Goal: Transaction & Acquisition: Purchase product/service

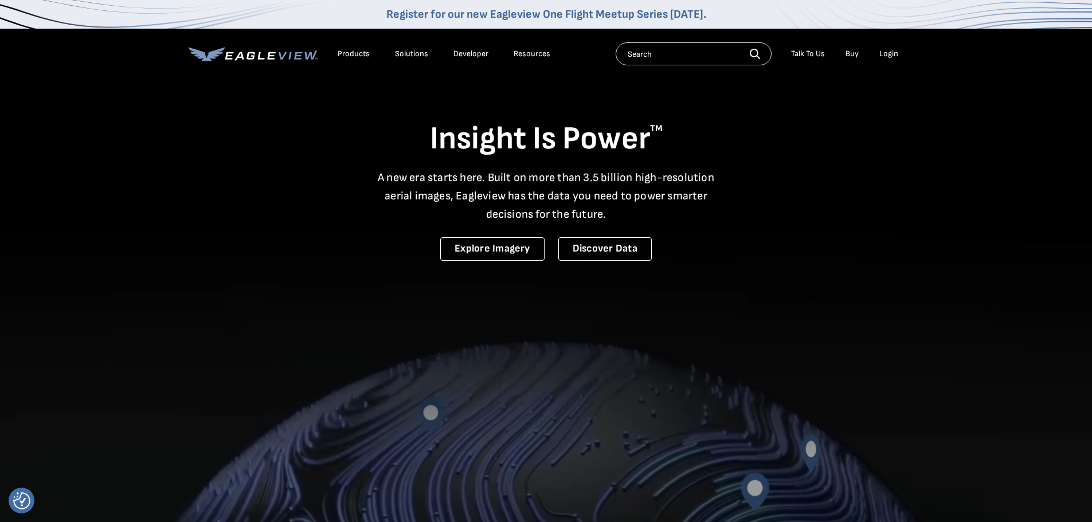
click at [886, 56] on div "Login" at bounding box center [888, 54] width 19 height 10
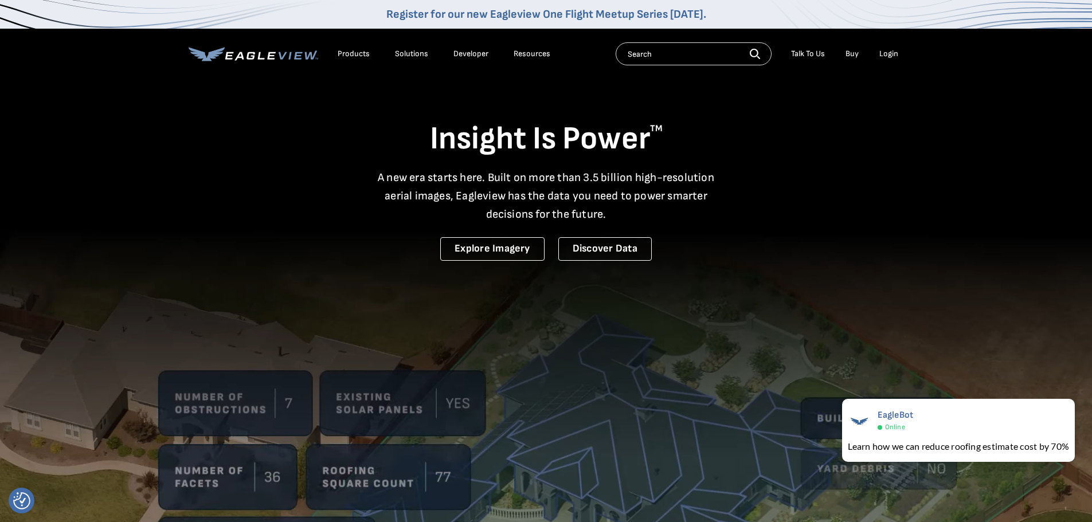
click at [882, 57] on div "Login" at bounding box center [888, 54] width 19 height 10
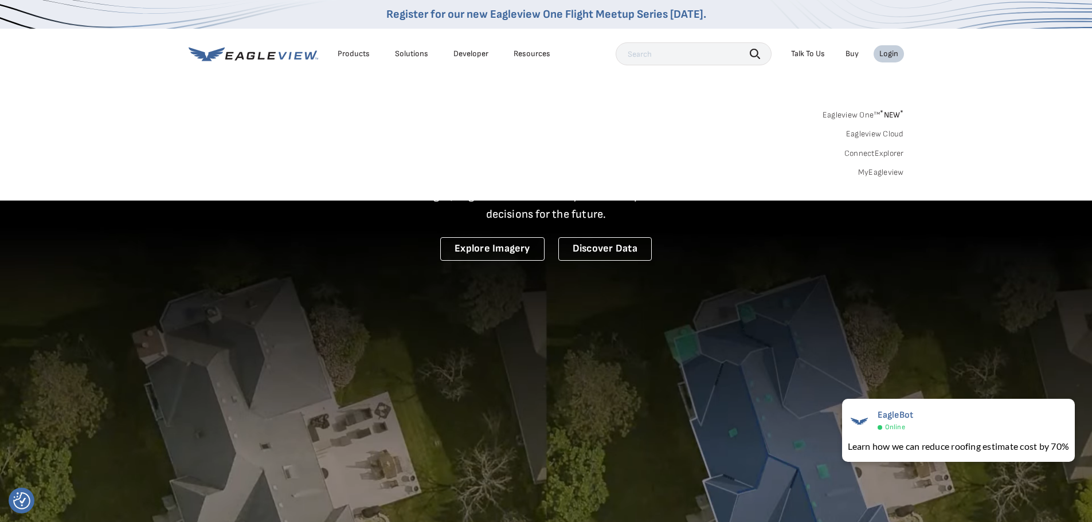
click at [864, 178] on div "Search Products Our Product Areas Imagery 1-Inch GSD Aerial Imagery *" at bounding box center [546, 147] width 1092 height 108
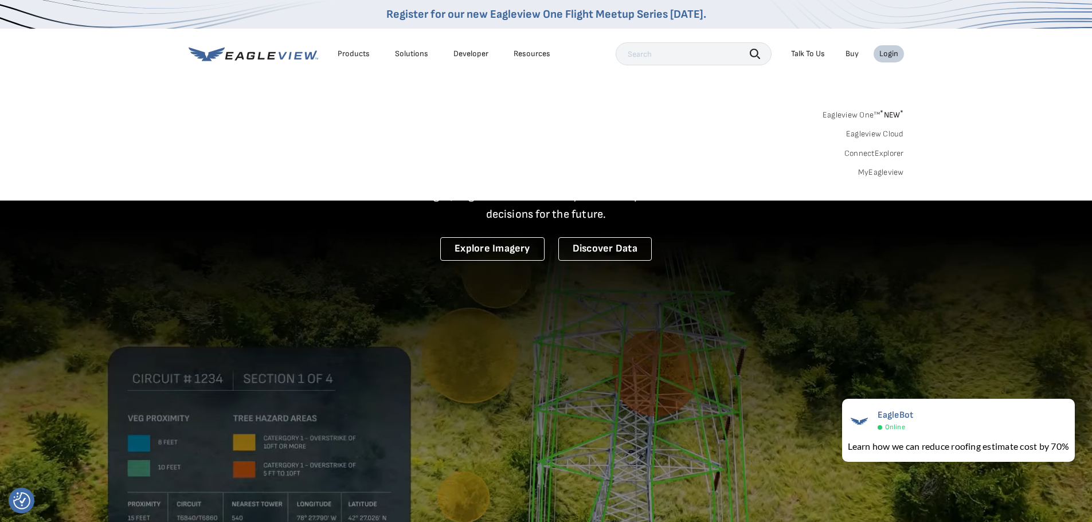
click at [865, 175] on link "MyEagleview" at bounding box center [881, 172] width 46 height 10
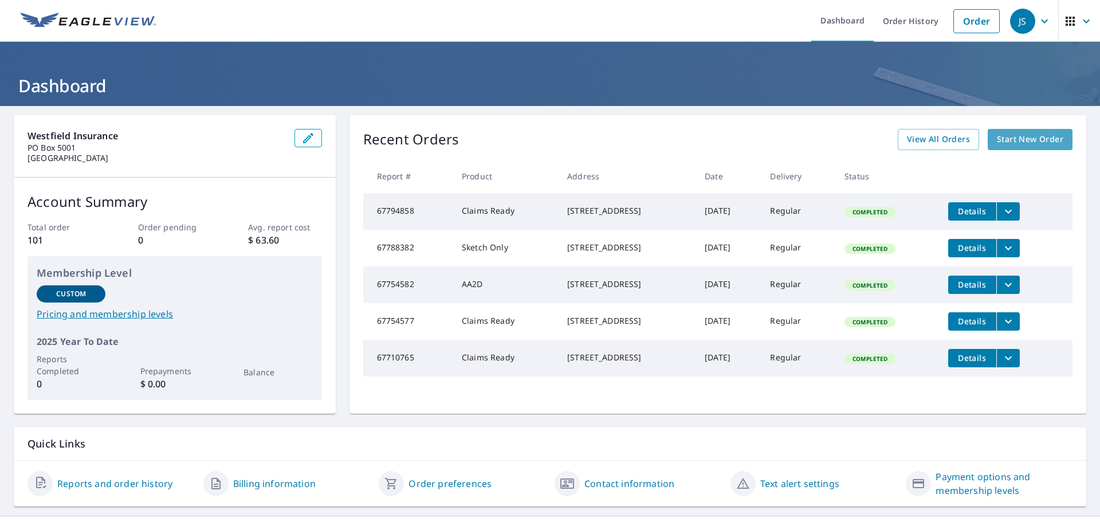
click at [1004, 136] on span "Start New Order" at bounding box center [1030, 139] width 66 height 14
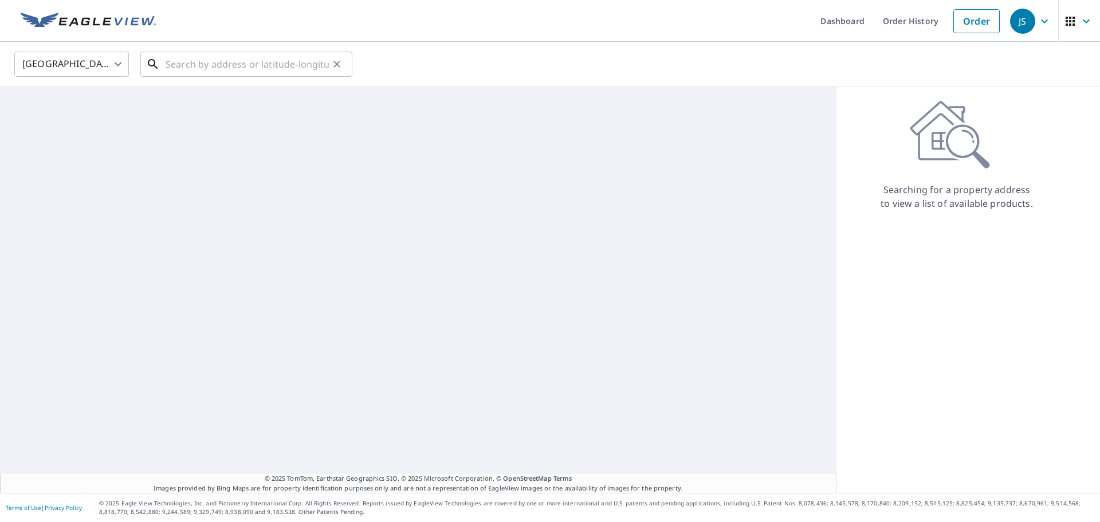
click at [246, 61] on input "text" at bounding box center [247, 64] width 163 height 32
paste input "[STREET_ADDRESS]"
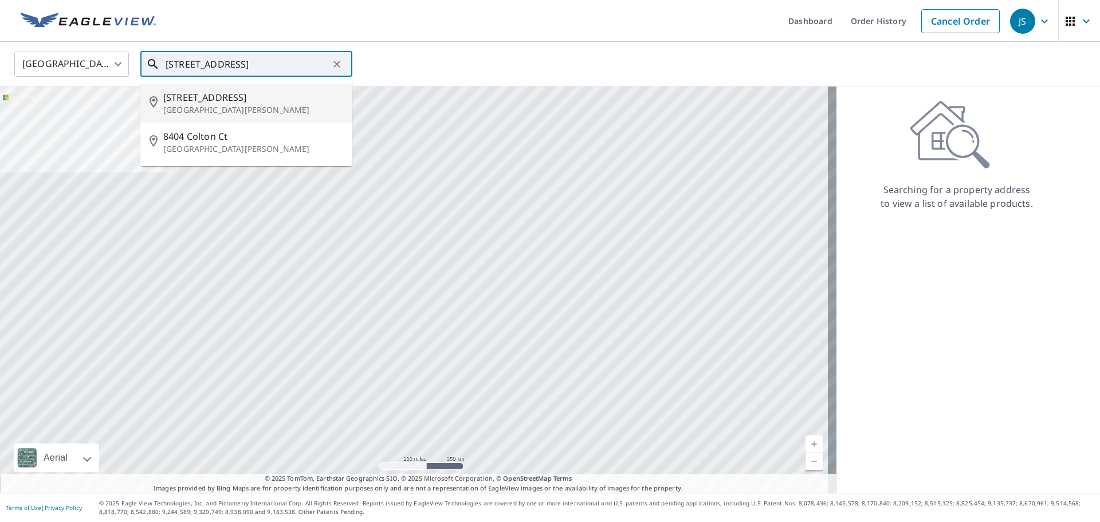
click at [240, 105] on p "[GEOGRAPHIC_DATA][PERSON_NAME]" at bounding box center [253, 109] width 180 height 11
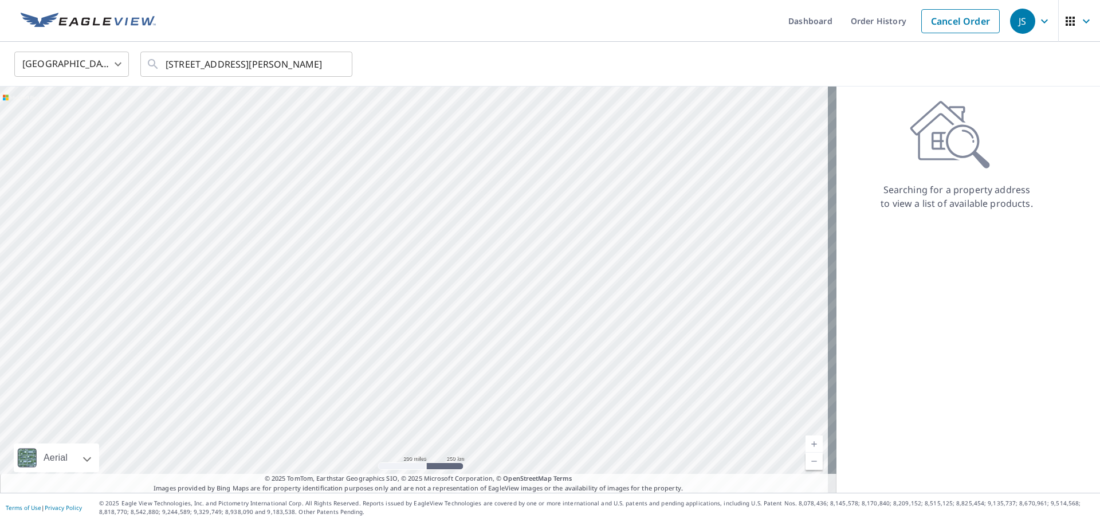
scroll to position [0, 0]
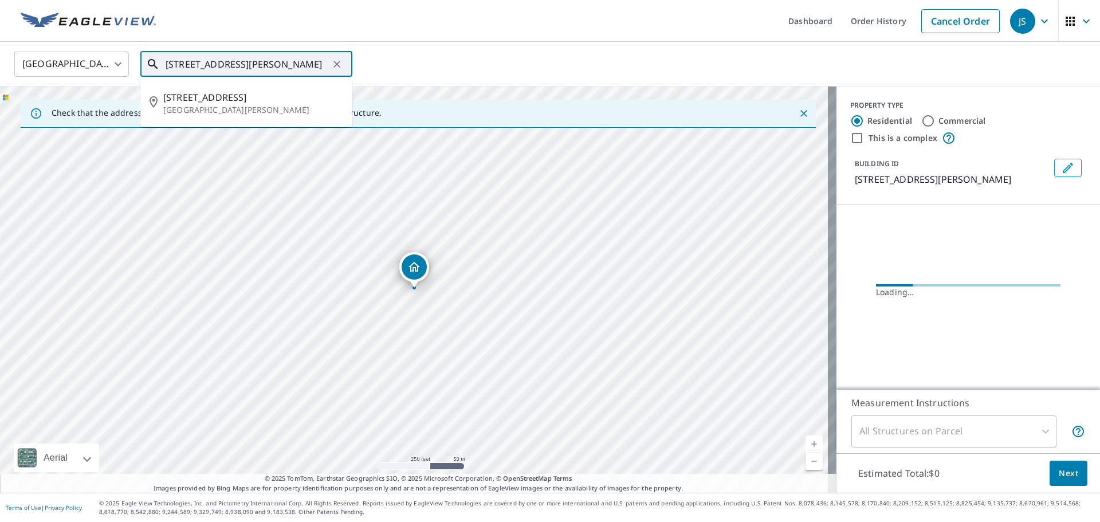
click at [246, 66] on input "[STREET_ADDRESS][PERSON_NAME]" at bounding box center [247, 64] width 163 height 32
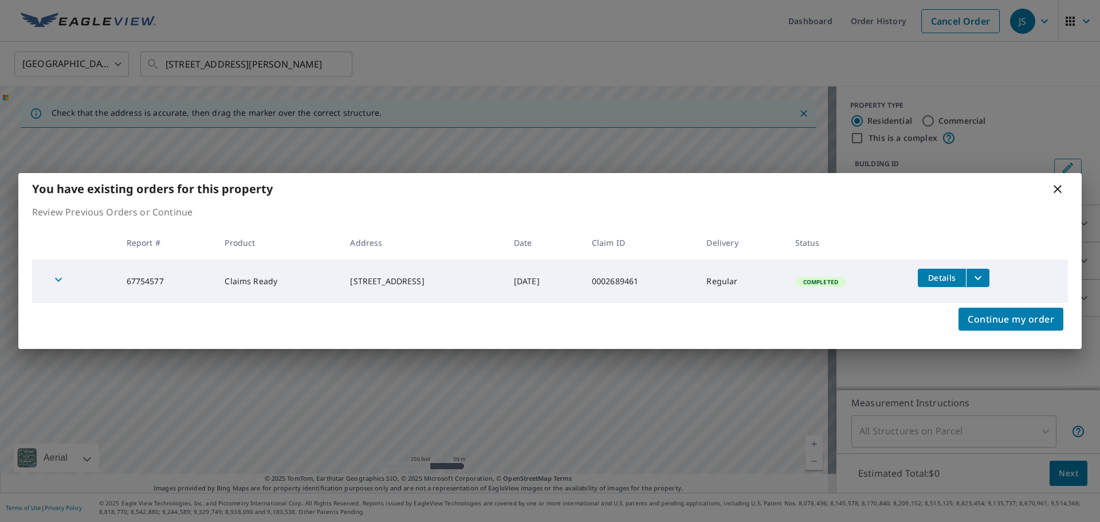
click at [1062, 194] on icon at bounding box center [1058, 189] width 14 height 14
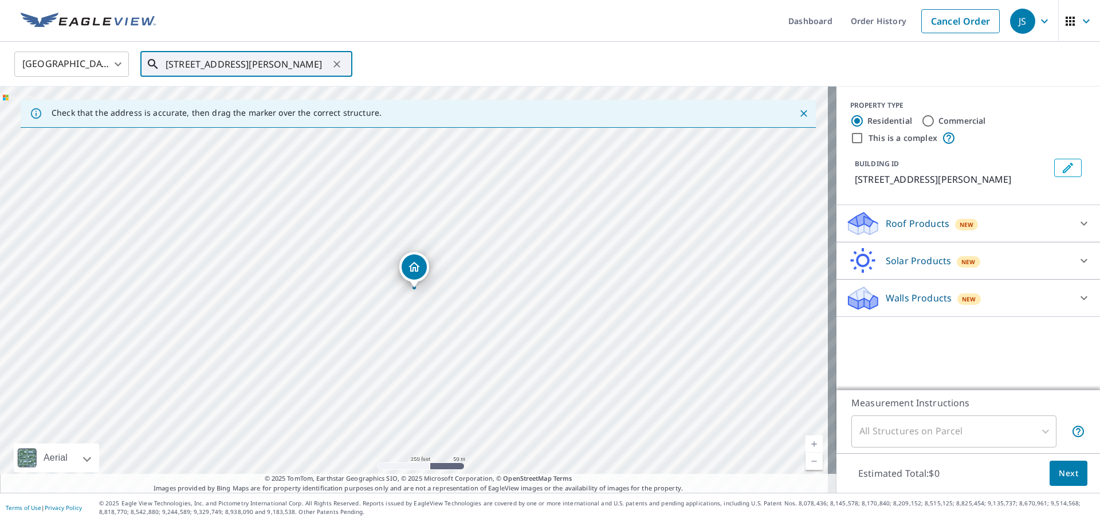
paste input "[GEOGRAPHIC_DATA], [GEOGRAPHIC_DATA]"
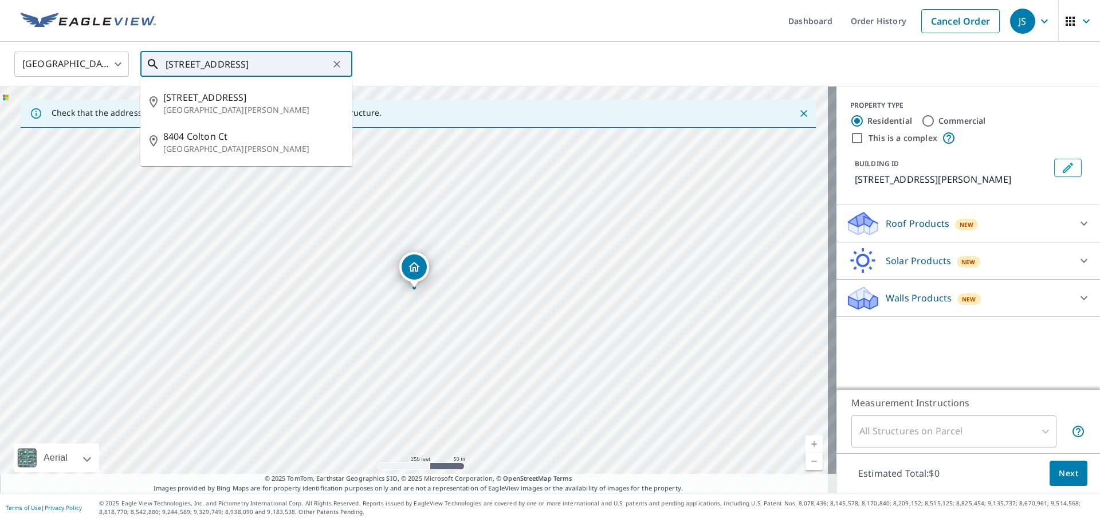
click at [262, 61] on input "[STREET_ADDRESS]" at bounding box center [247, 64] width 163 height 32
type input "[STREET_ADDRESS]"
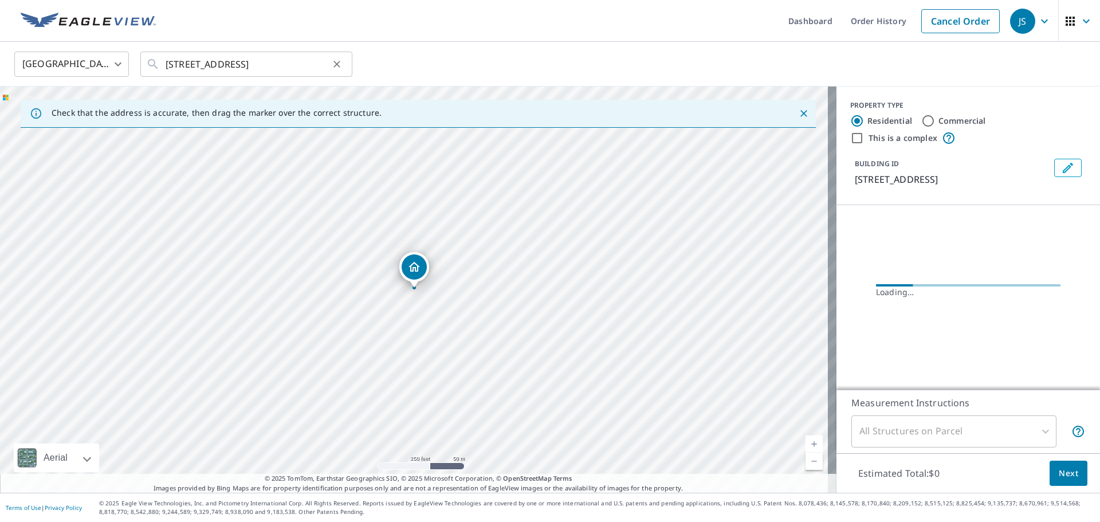
scroll to position [0, 0]
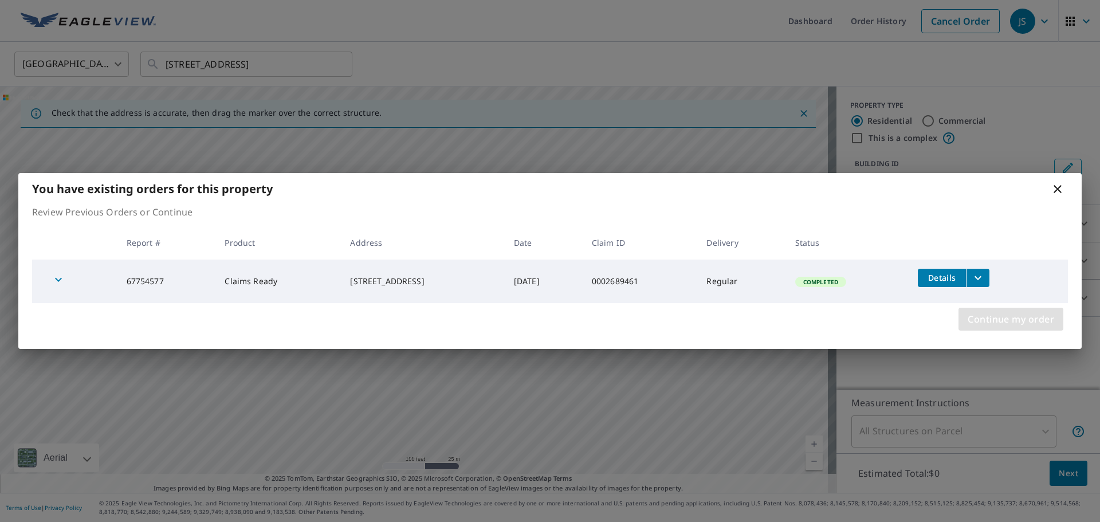
drag, startPoint x: 1023, startPoint y: 323, endPoint x: 1030, endPoint y: 324, distance: 7.0
click at [1026, 324] on span "Continue my order" at bounding box center [1011, 319] width 87 height 16
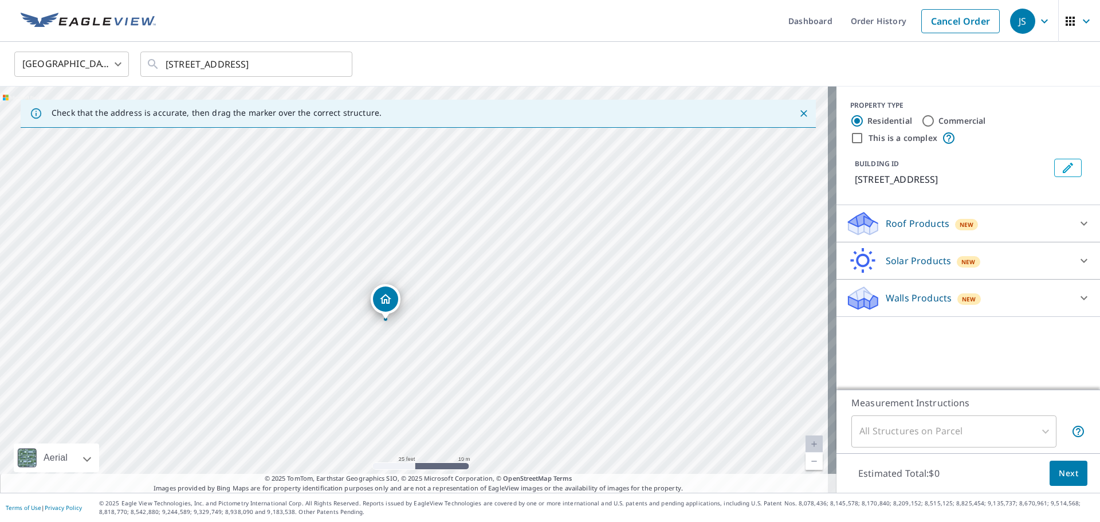
drag, startPoint x: 373, startPoint y: 189, endPoint x: 375, endPoint y: 229, distance: 39.6
click at [375, 229] on div "[STREET_ADDRESS]" at bounding box center [418, 290] width 837 height 406
click at [931, 296] on p "Walls Products" at bounding box center [919, 298] width 66 height 14
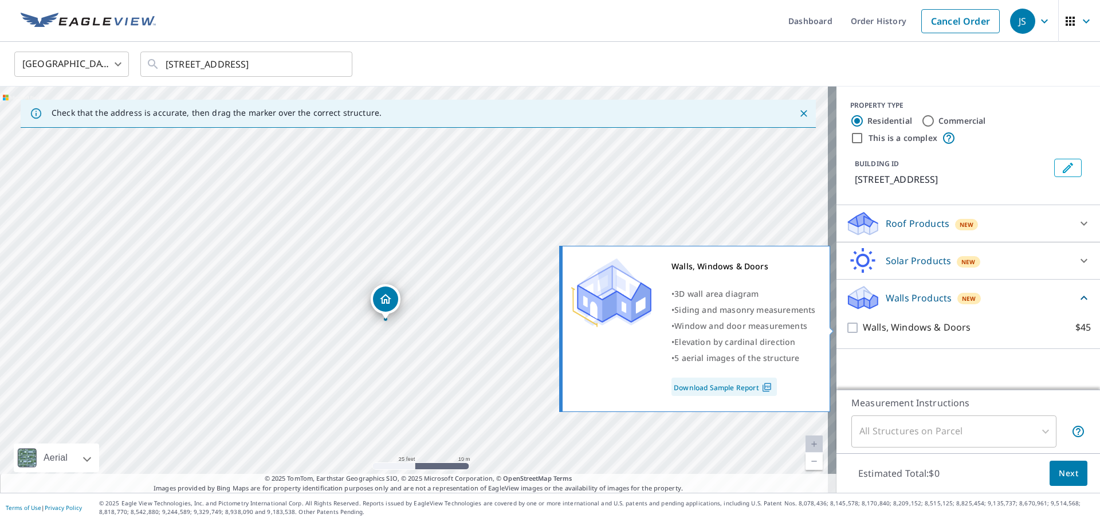
click at [915, 325] on p "Walls, Windows & Doors" at bounding box center [917, 327] width 108 height 14
click at [863, 325] on input "Walls, Windows & Doors $45" at bounding box center [854, 328] width 17 height 14
checkbox input "true"
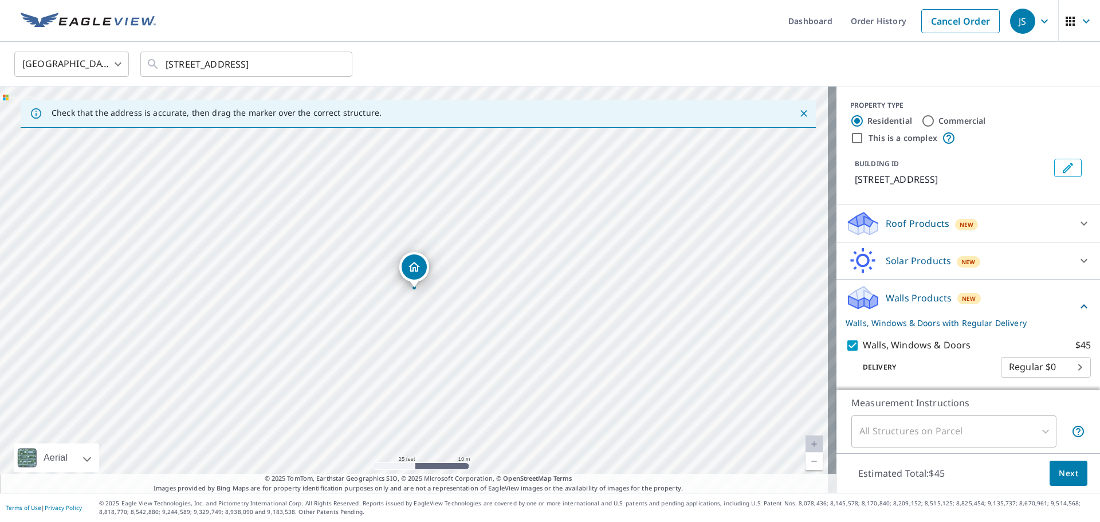
scroll to position [2, 0]
click at [1072, 480] on button "Next" at bounding box center [1069, 474] width 38 height 26
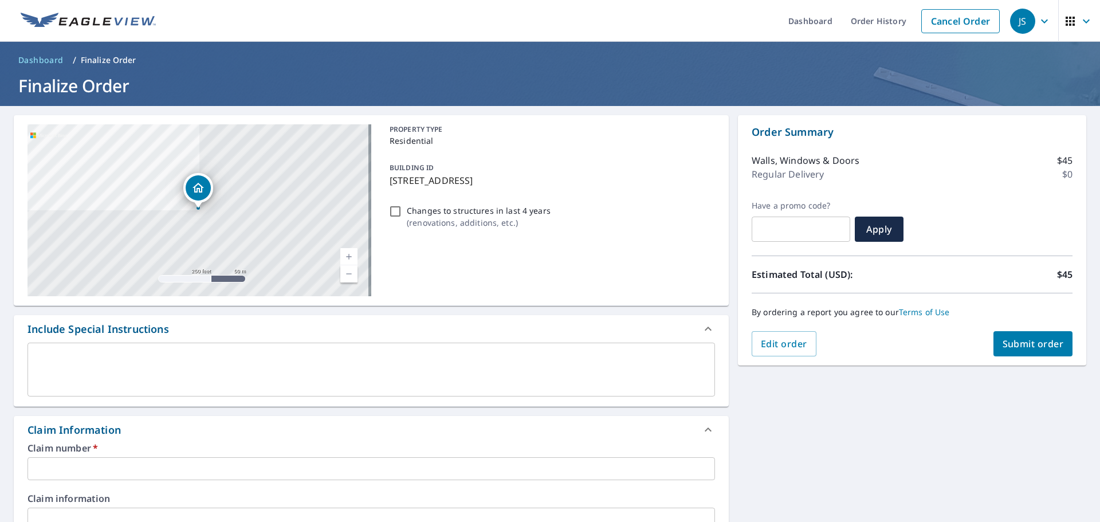
click at [179, 469] on input "text" at bounding box center [372, 468] width 688 height 23
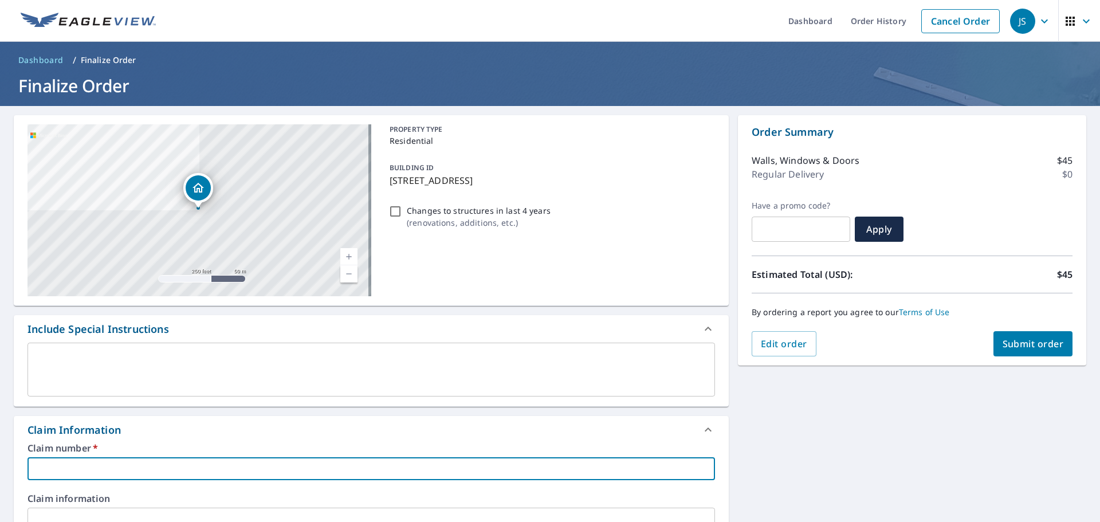
paste input "0002689461"
type input "0002689461"
click at [1035, 338] on span "Submit order" at bounding box center [1033, 344] width 61 height 13
